Goal: Information Seeking & Learning: Learn about a topic

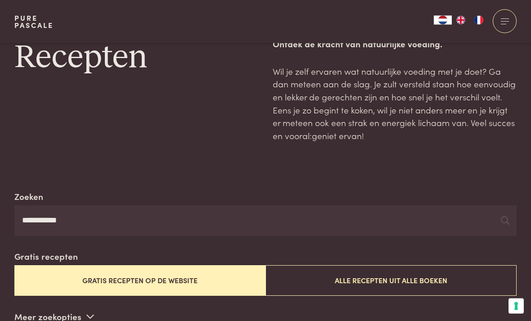
scroll to position [30, 0]
click at [74, 216] on input "**********" at bounding box center [265, 220] width 502 height 31
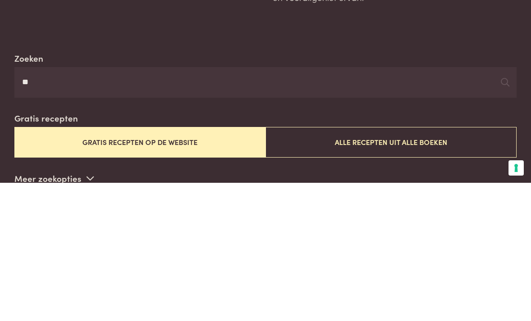
type input "*"
click at [101, 265] on button "Gratis recepten op de website" at bounding box center [139, 280] width 251 height 30
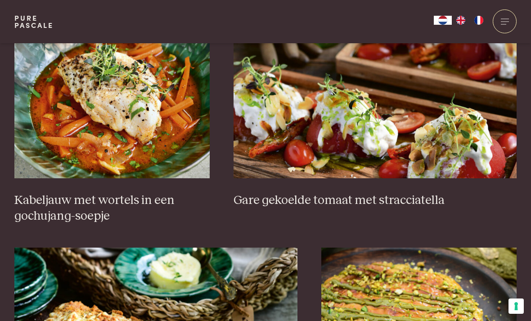
scroll to position [617, 0]
click at [61, 122] on img at bounding box center [111, 89] width 195 height 180
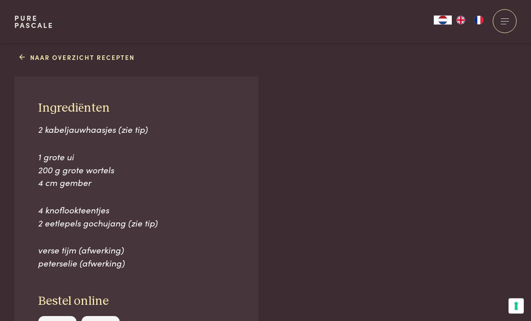
scroll to position [581, 0]
click at [40, 52] on link "Naar overzicht recepten" at bounding box center [77, 56] width 116 height 9
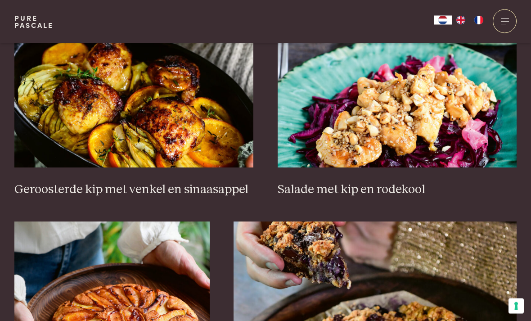
scroll to position [1112, 0]
click at [336, 122] on img at bounding box center [398, 77] width 240 height 180
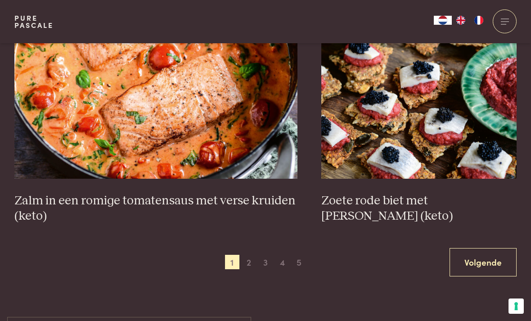
scroll to position [1568, 0]
click at [250, 255] on span "2" at bounding box center [249, 262] width 14 height 14
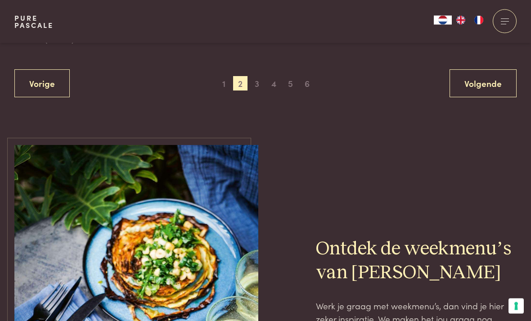
scroll to position [1763, 0]
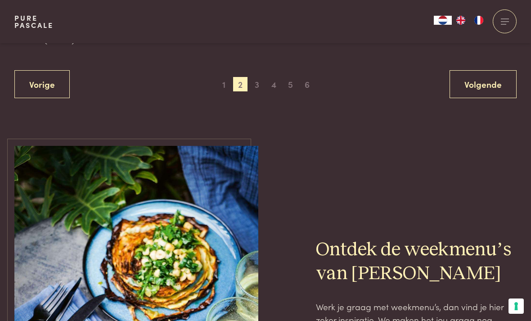
click at [259, 77] on span "3" at bounding box center [257, 84] width 14 height 14
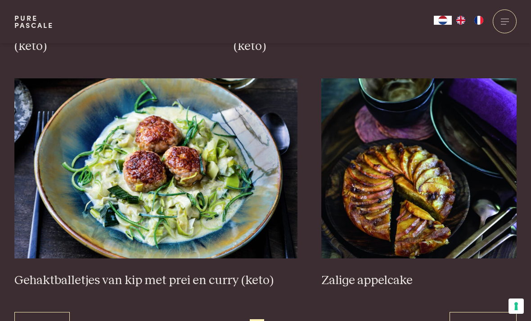
scroll to position [1589, 0]
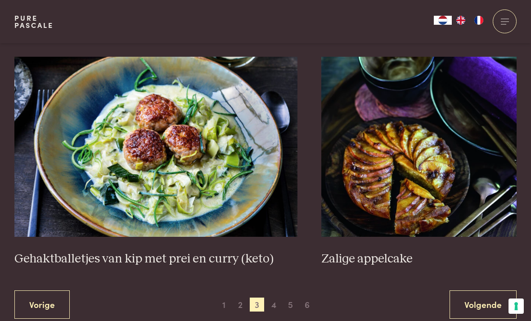
click at [272, 301] on span "4" at bounding box center [274, 305] width 14 height 14
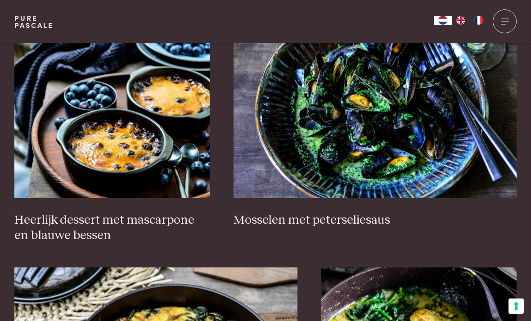
scroll to position [614, 0]
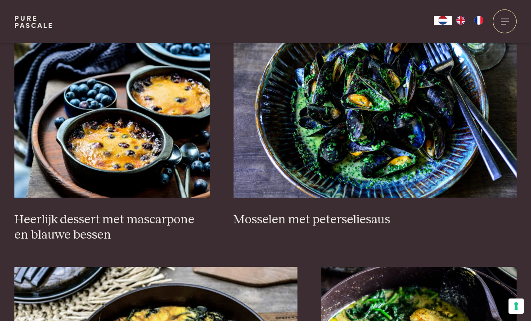
click at [287, 212] on h3 "Mosselen met peterseliesaus" at bounding box center [375, 220] width 283 height 16
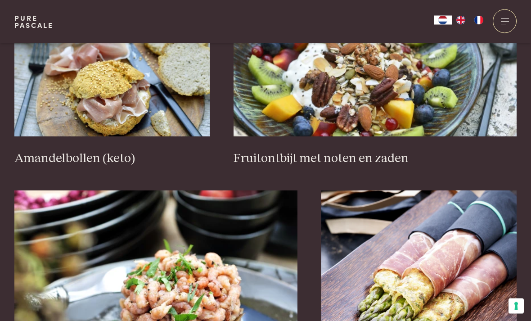
scroll to position [1392, 0]
click at [276, 158] on h3 "Fruitontbijt met noten en zaden" at bounding box center [375, 159] width 283 height 16
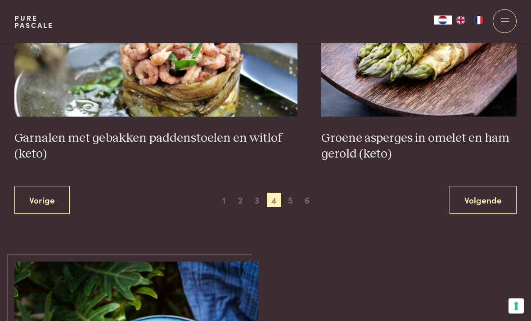
scroll to position [1627, 0]
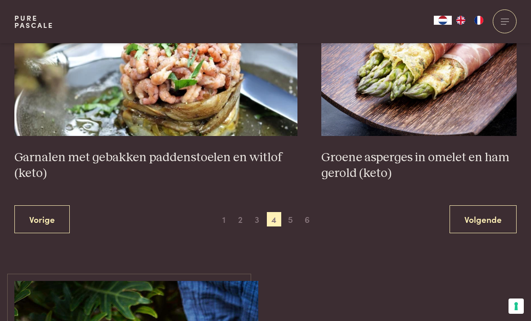
click at [293, 212] on span "5" at bounding box center [291, 219] width 14 height 14
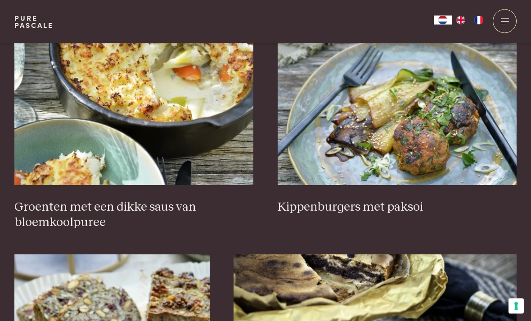
scroll to position [377, 0]
click at [98, 206] on h3 "Groenten met een dikke saus van bloemkoolpuree" at bounding box center [134, 214] width 240 height 31
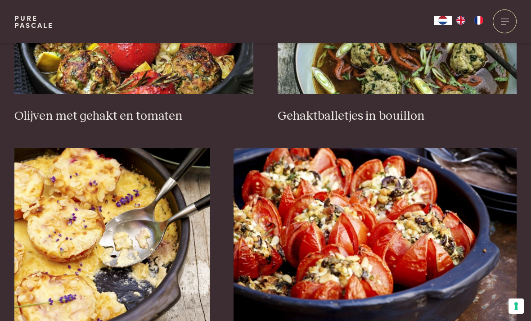
scroll to position [1215, 0]
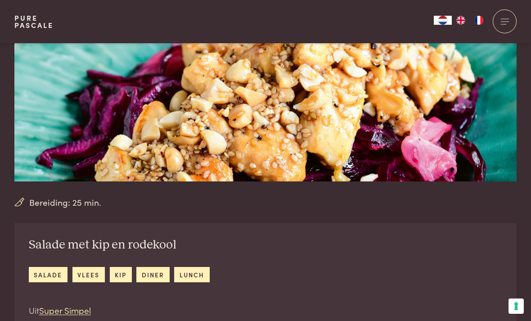
scroll to position [163, 0]
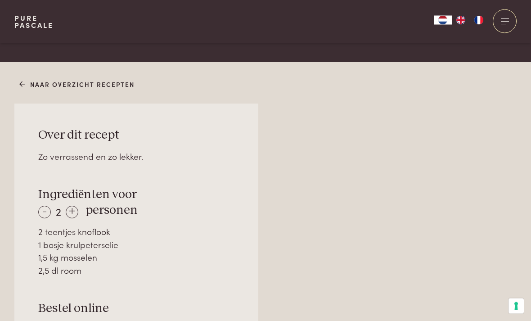
scroll to position [531, 0]
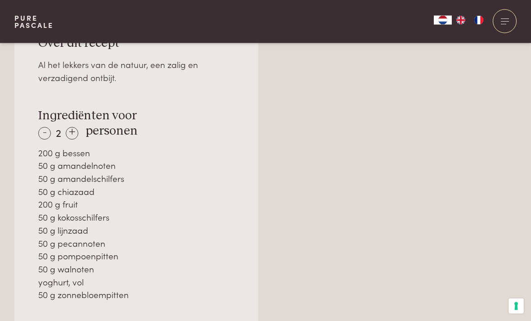
scroll to position [637, 0]
click at [43, 128] on div "-" at bounding box center [44, 132] width 13 height 13
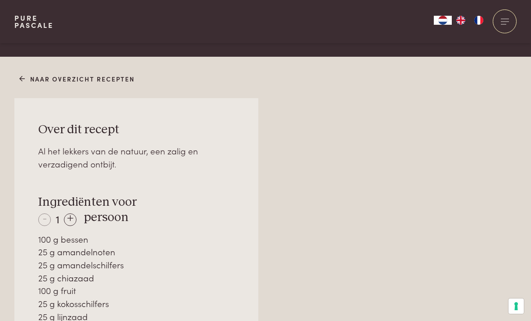
scroll to position [543, 0]
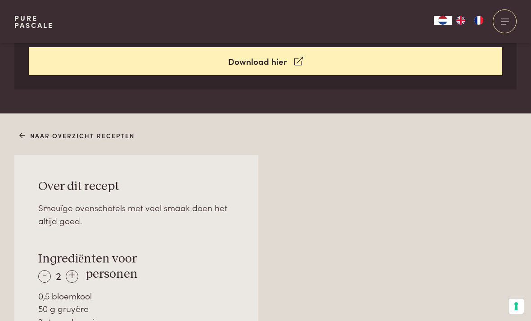
scroll to position [492, 0]
